Goal: Check status: Check status

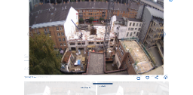
scroll to position [30, 0]
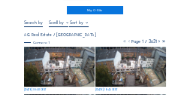
scroll to position [45, 0]
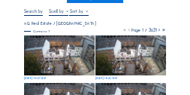
click at [50, 47] on img at bounding box center [59, 55] width 71 height 40
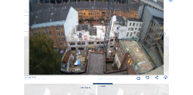
click at [171, 0] on icon at bounding box center [170, 1] width 4 height 5
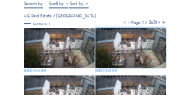
scroll to position [24, 0]
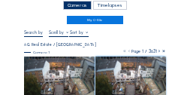
click at [159, 51] on icon at bounding box center [159, 51] width 5 height 6
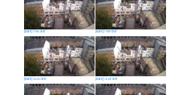
scroll to position [214, 0]
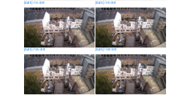
click at [63, 43] on img at bounding box center [59, 28] width 71 height 40
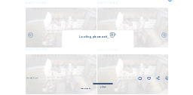
scroll to position [216, 0]
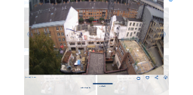
click at [170, 0] on icon at bounding box center [170, 1] width 4 height 5
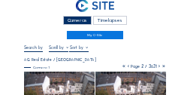
scroll to position [0, 0]
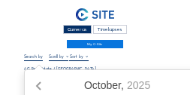
click at [35, 59] on input "text" at bounding box center [34, 56] width 20 height 5
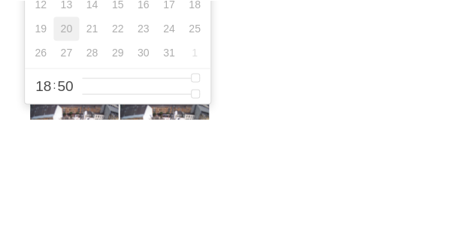
scroll to position [115, 0]
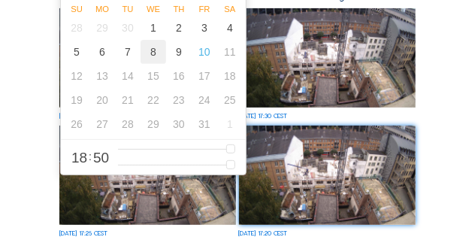
click at [156, 56] on div "8" at bounding box center [154, 52] width 26 height 24
type input "08/10/2025 18:50"
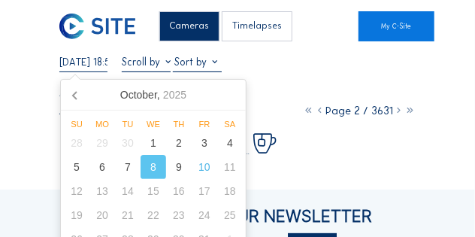
click at [34, 81] on div "Cameras Timelapses My C-Site 08/10/2025 18:50 Fullscreen AG Real Estate / Bruss…" at bounding box center [237, 201] width 475 height 402
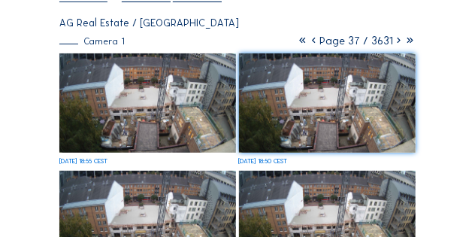
scroll to position [30, 0]
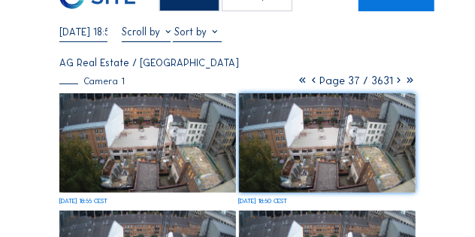
click at [190, 81] on icon at bounding box center [398, 81] width 11 height 14
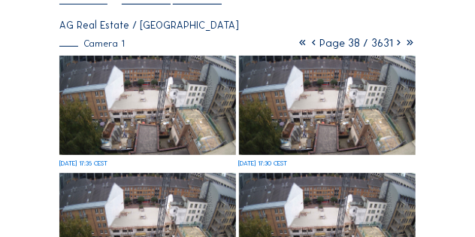
scroll to position [0, 0]
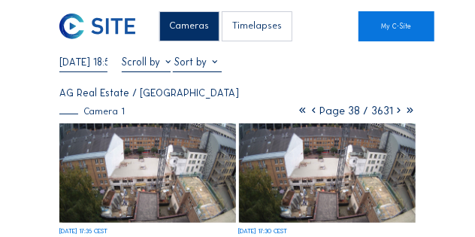
click at [190, 94] on icon at bounding box center [398, 111] width 11 height 14
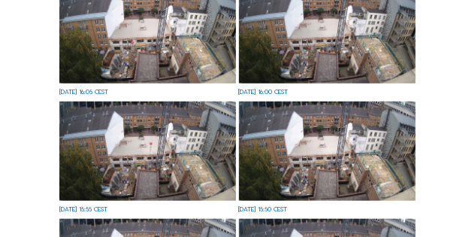
scroll to position [263, 0]
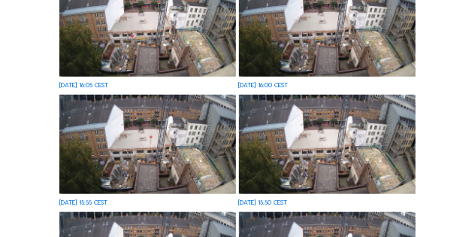
click at [190, 21] on img at bounding box center [327, 26] width 177 height 99
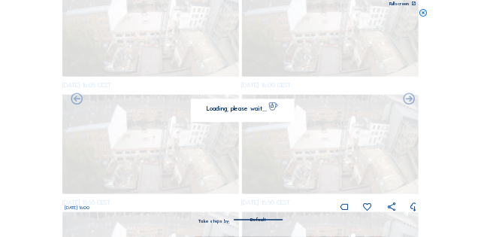
scroll to position [265, 0]
